Goal: Task Accomplishment & Management: Manage account settings

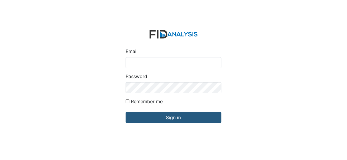
click at [138, 64] on input "Email" at bounding box center [173, 62] width 96 height 11
type input "[EMAIL_ADDRESS][DOMAIN_NAME]"
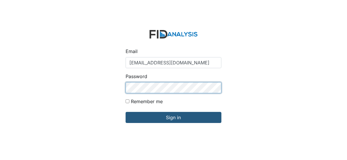
click at [125, 112] on input "Sign in" at bounding box center [173, 117] width 96 height 11
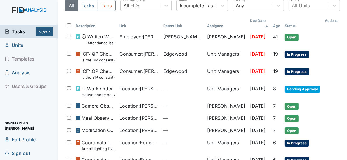
scroll to position [1, 0]
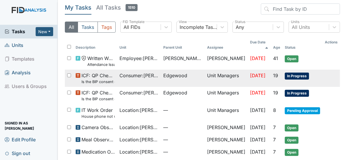
click at [138, 72] on span "Consumer : Winfield, Melinda" at bounding box center [138, 75] width 39 height 7
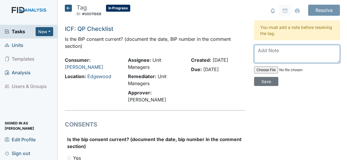
click at [268, 51] on textarea at bounding box center [297, 54] width 86 height 18
click at [294, 50] on textarea "Consent returned" at bounding box center [297, 54] width 86 height 18
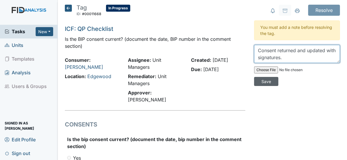
type textarea "Consent returned and updated with signatures."
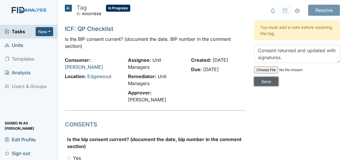
click at [259, 81] on input "Save" at bounding box center [266, 81] width 24 height 9
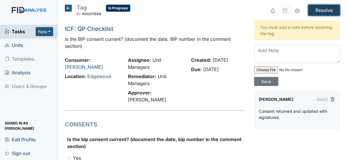
click at [322, 8] on input "Resolve" at bounding box center [324, 10] width 32 height 11
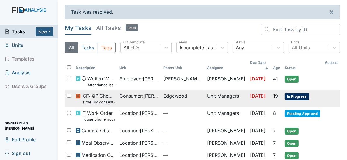
click at [230, 90] on td "Unit Managers" at bounding box center [226, 98] width 43 height 17
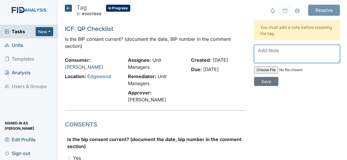
click at [270, 52] on textarea at bounding box center [297, 54] width 86 height 18
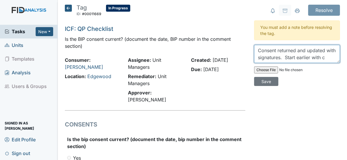
scroll to position [4, 0]
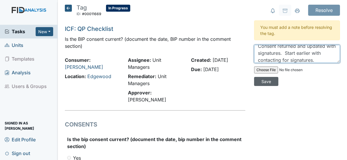
type textarea "Consent returned and updated with signatures. Start earlier with contacting for…"
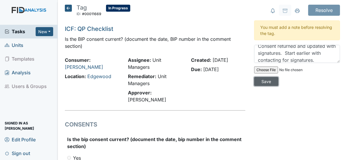
click at [267, 82] on input "Save" at bounding box center [266, 81] width 24 height 9
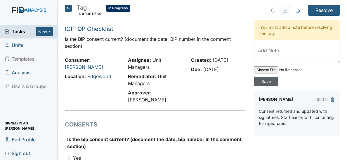
scroll to position [0, 0]
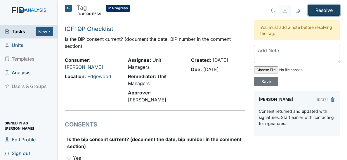
click at [310, 8] on input "Resolve" at bounding box center [324, 10] width 32 height 11
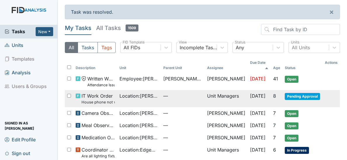
click at [205, 90] on td "Unit Managers" at bounding box center [226, 98] width 43 height 17
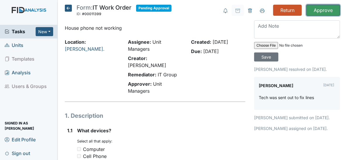
click at [317, 12] on input "Approve" at bounding box center [323, 10] width 34 height 11
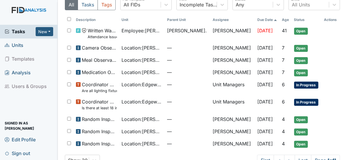
scroll to position [41, 0]
